Goal: Task Accomplishment & Management: Use online tool/utility

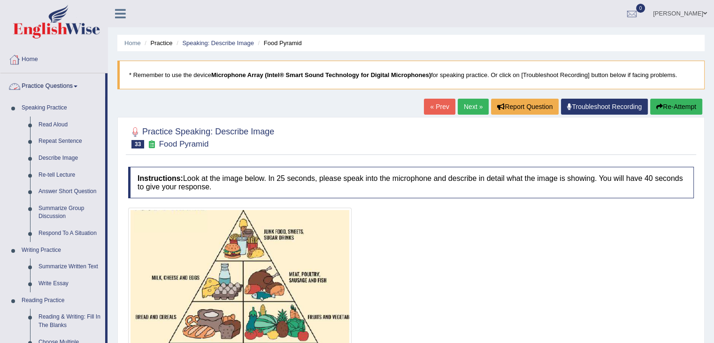
click at [39, 89] on link "Practice Questions" at bounding box center [52, 84] width 105 height 23
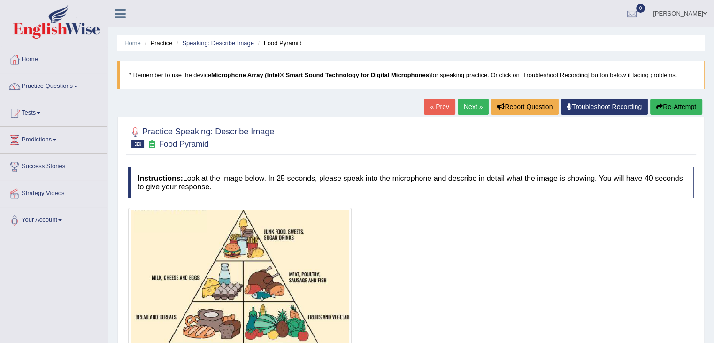
click at [47, 91] on link "Practice Questions" at bounding box center [53, 84] width 107 height 23
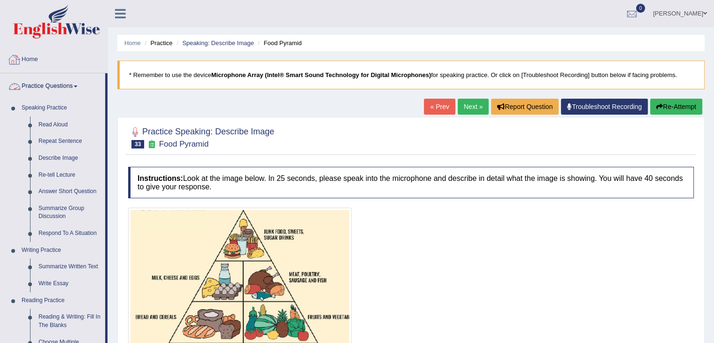
click at [58, 95] on link "Practice Questions" at bounding box center [52, 84] width 105 height 23
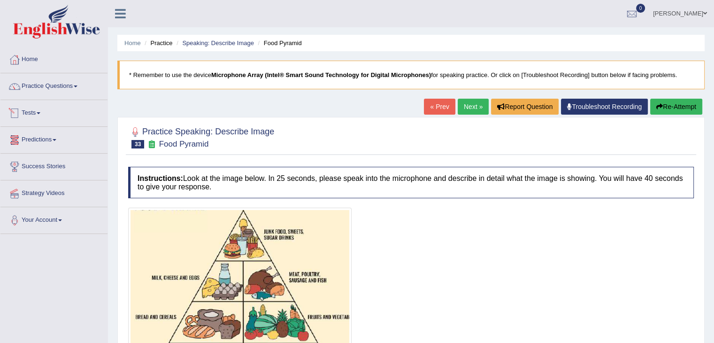
click at [32, 117] on link "Tests" at bounding box center [53, 111] width 107 height 23
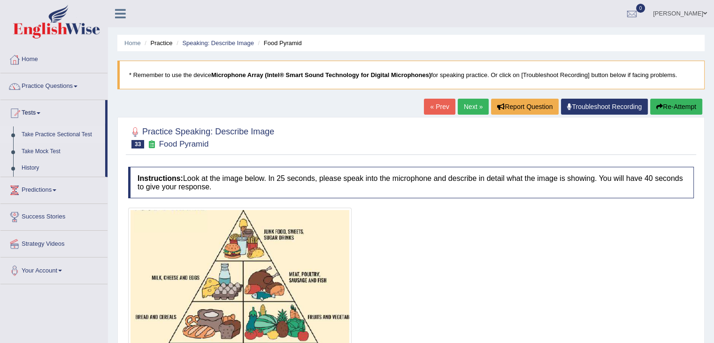
click at [66, 137] on link "Take Practice Sectional Test" at bounding box center [61, 134] width 88 height 17
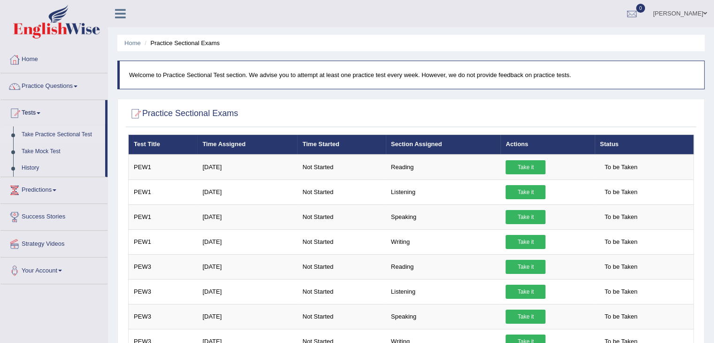
click at [66, 137] on link "Take Practice Sectional Test" at bounding box center [61, 134] width 88 height 17
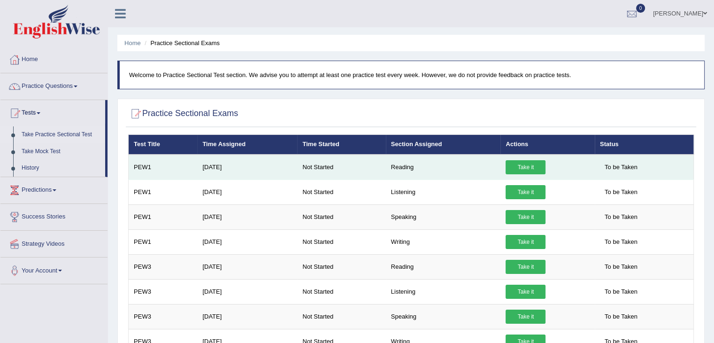
click at [515, 167] on link "Take it" at bounding box center [525, 167] width 40 height 14
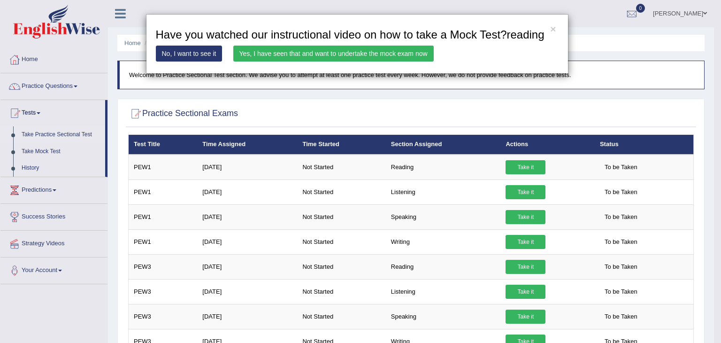
click at [325, 20] on div "× Have you watched our instructional video on how to take a Mock Test?reading N…" at bounding box center [357, 44] width 422 height 60
